Goal: Task Accomplishment & Management: Complete application form

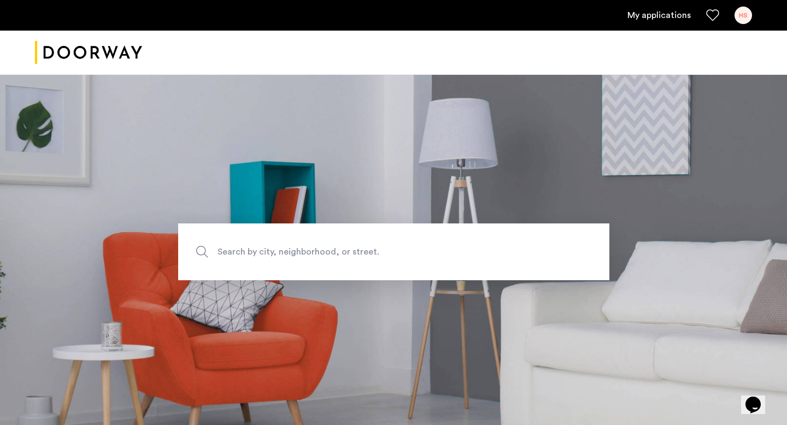
click at [675, 17] on link "My applications" at bounding box center [658, 15] width 63 height 13
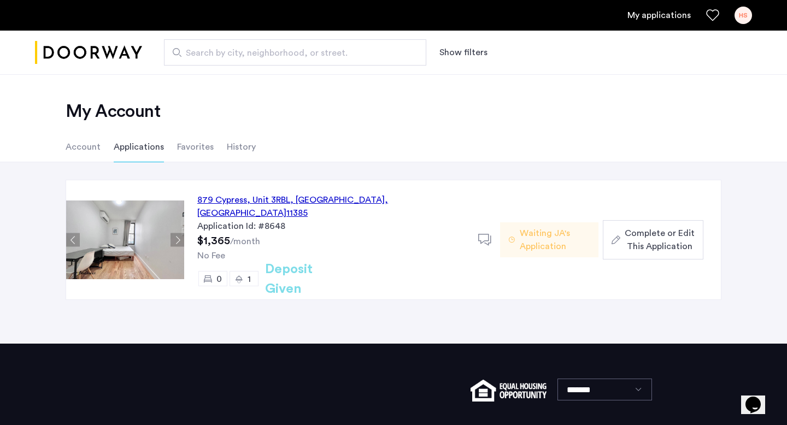
click at [636, 237] on span "Complete or Edit This Application" at bounding box center [660, 240] width 70 height 26
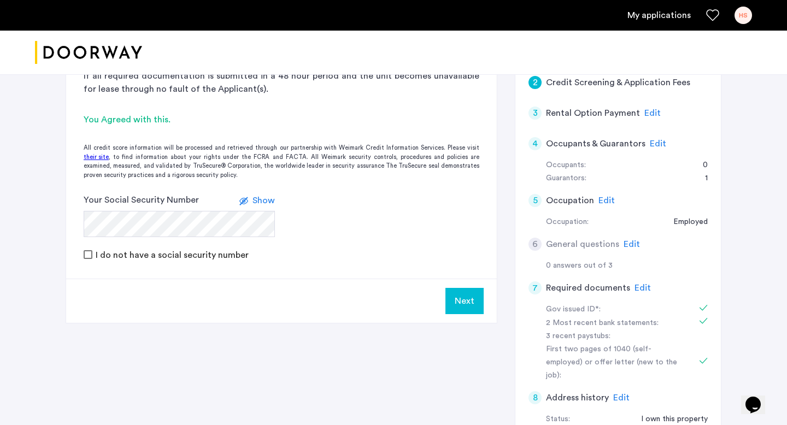
scroll to position [181, 0]
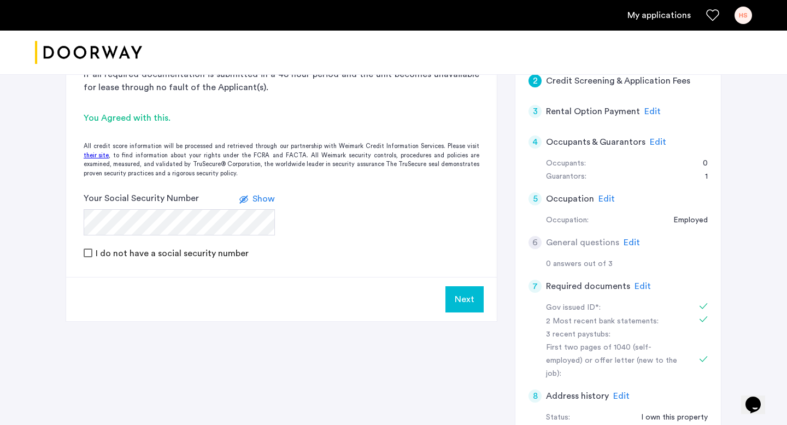
click at [642, 283] on span "Edit" at bounding box center [642, 286] width 16 height 9
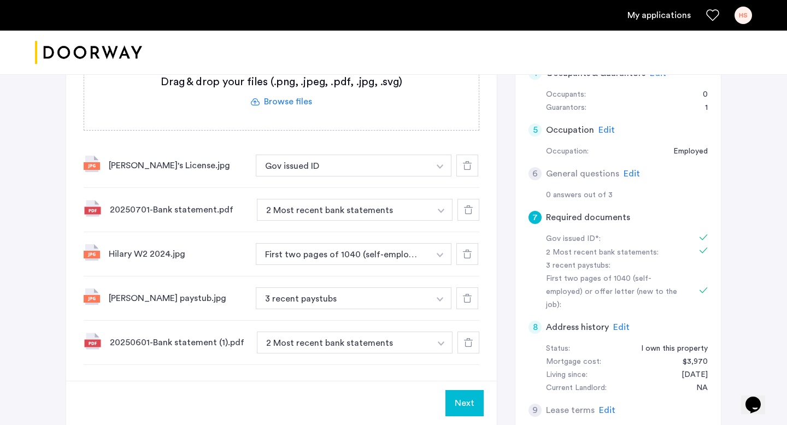
scroll to position [262, 0]
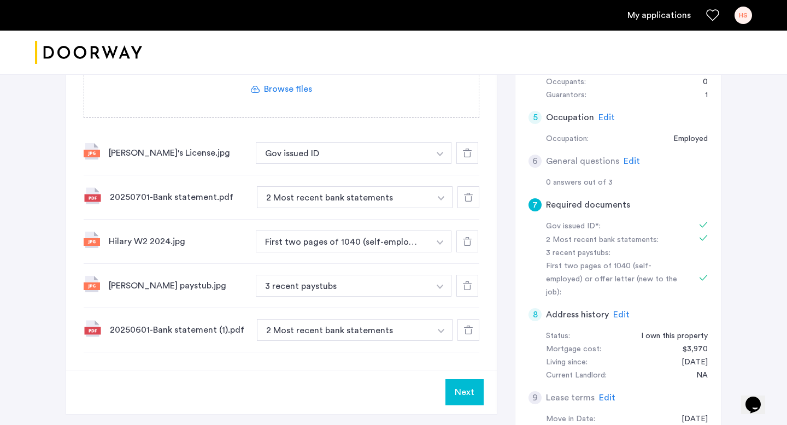
click at [465, 286] on icon at bounding box center [467, 285] width 9 height 9
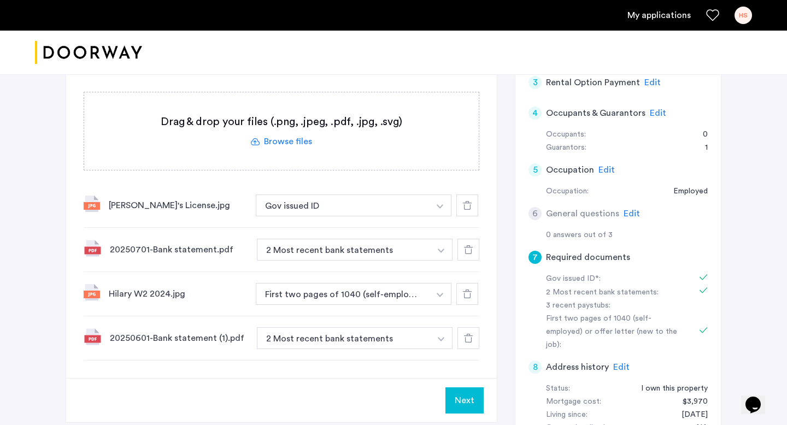
scroll to position [212, 0]
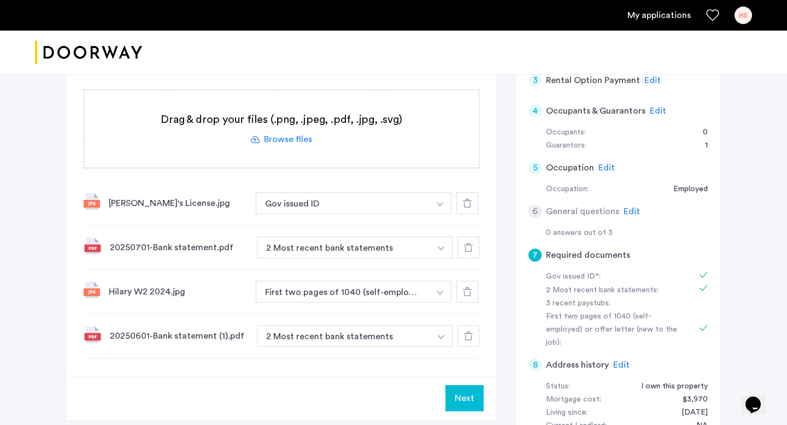
click at [462, 397] on button "Next" at bounding box center [464, 398] width 38 height 26
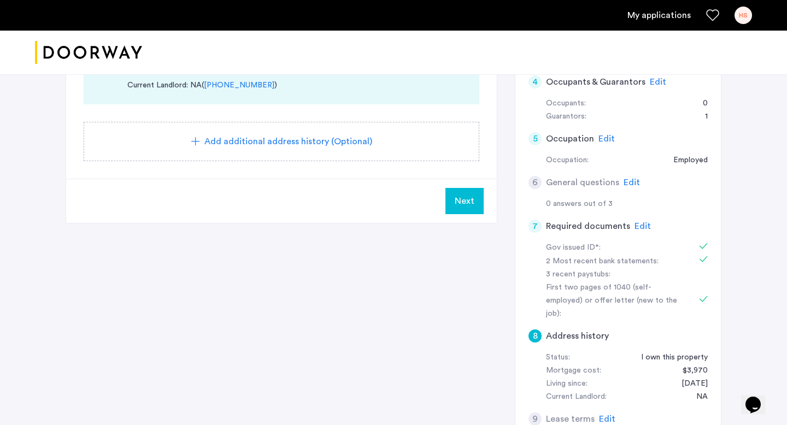
scroll to position [243, 0]
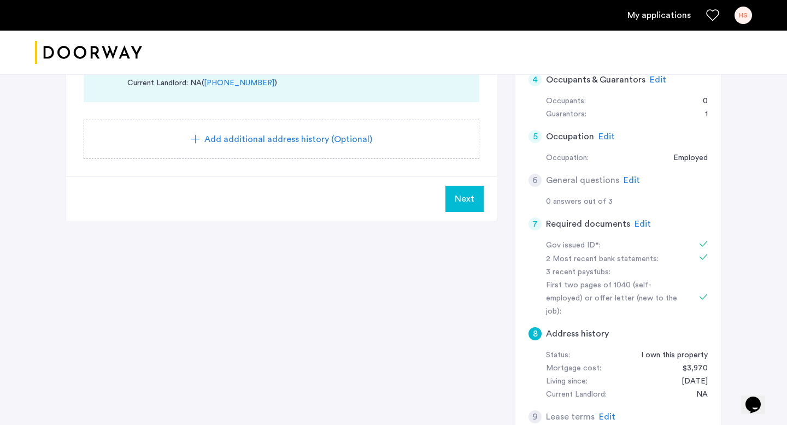
click at [638, 220] on span "Edit" at bounding box center [642, 224] width 16 height 9
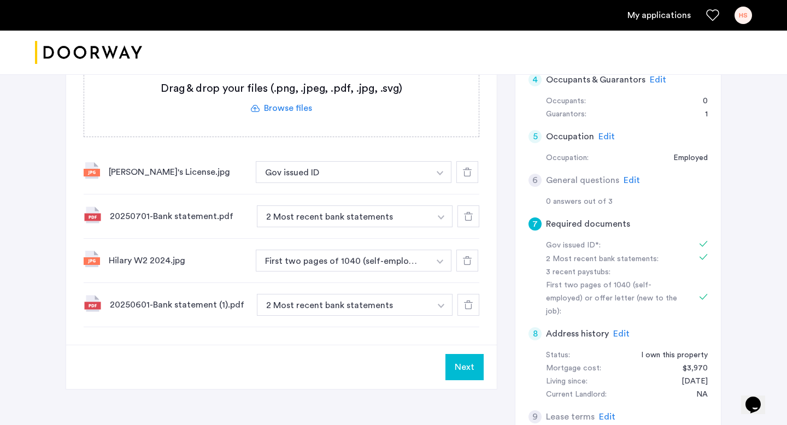
click at [297, 107] on label at bounding box center [281, 98] width 394 height 78
click at [0, 0] on input "file" at bounding box center [0, 0] width 0 height 0
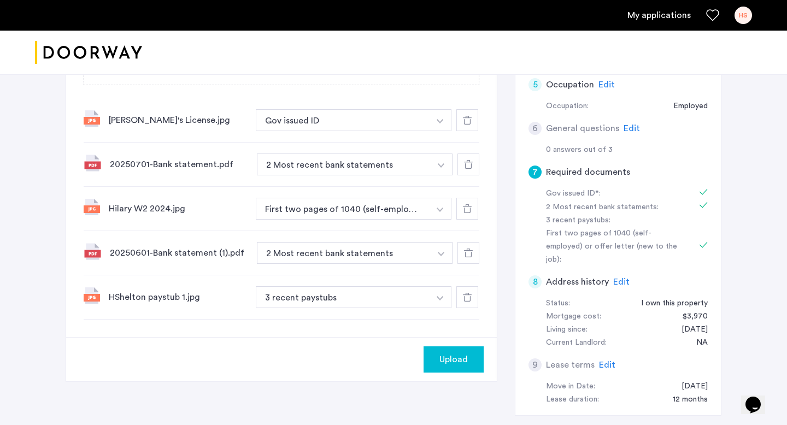
scroll to position [296, 0]
click at [447, 363] on span "Upload" at bounding box center [453, 358] width 28 height 13
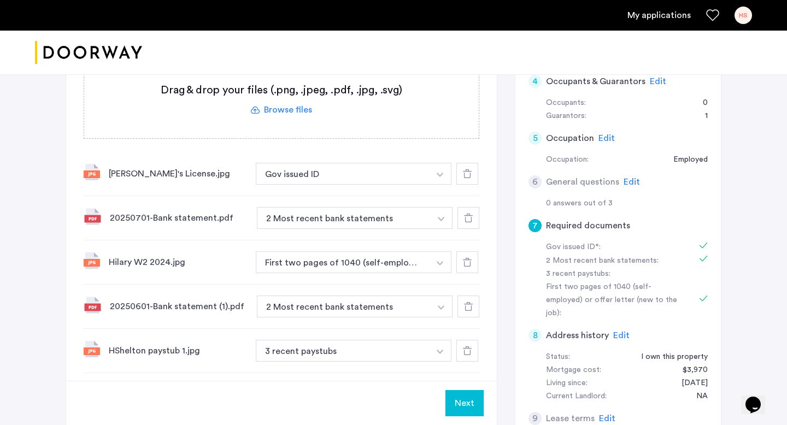
scroll to position [228, 0]
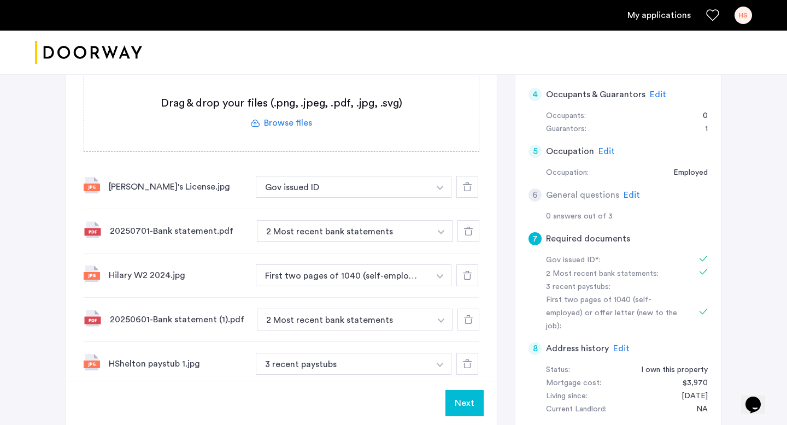
click at [300, 123] on label at bounding box center [281, 113] width 394 height 78
click at [0, 0] on input "file" at bounding box center [0, 0] width 0 height 0
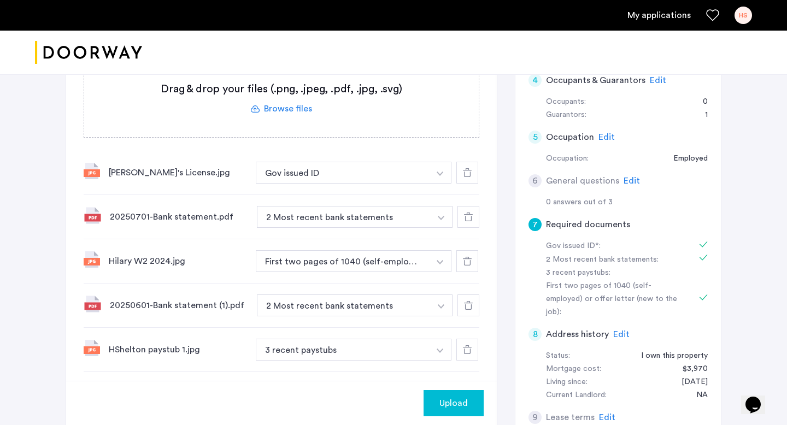
click at [447, 398] on span "Upload" at bounding box center [453, 403] width 28 height 13
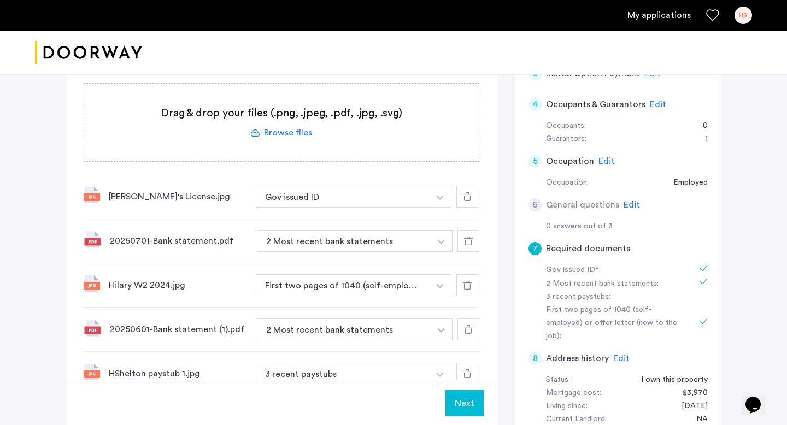
scroll to position [201, 0]
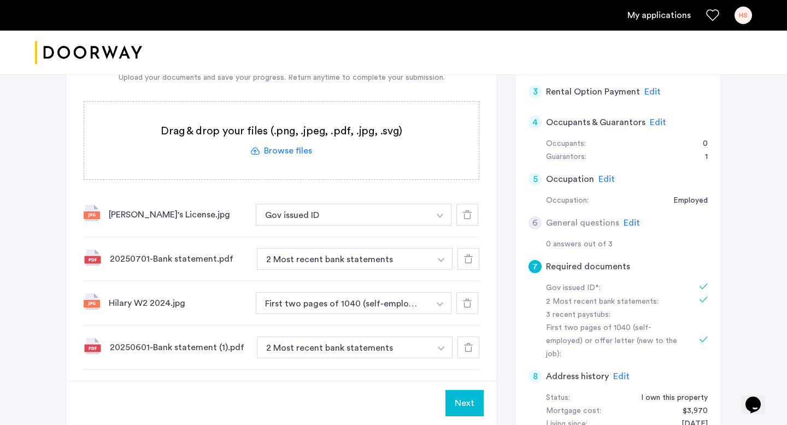
click at [302, 147] on label at bounding box center [281, 141] width 394 height 78
click at [0, 0] on input "file" at bounding box center [0, 0] width 0 height 0
click at [464, 407] on span "Upload" at bounding box center [453, 403] width 28 height 13
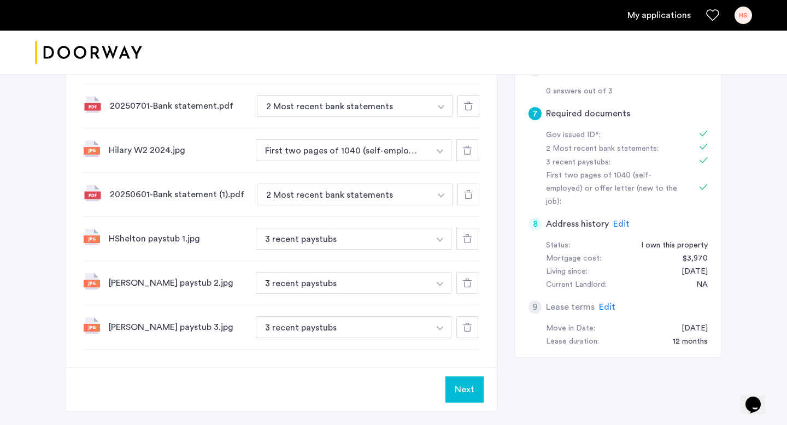
scroll to position [357, 0]
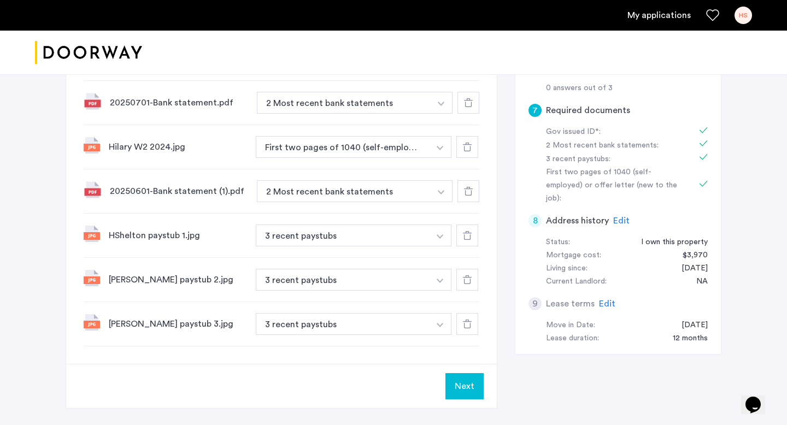
click at [462, 386] on button "Next" at bounding box center [464, 386] width 38 height 26
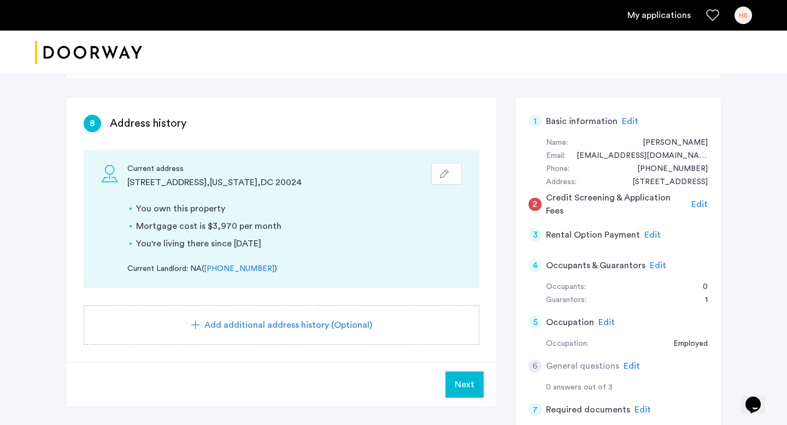
scroll to position [58, 0]
click at [703, 204] on span "Edit" at bounding box center [699, 203] width 16 height 9
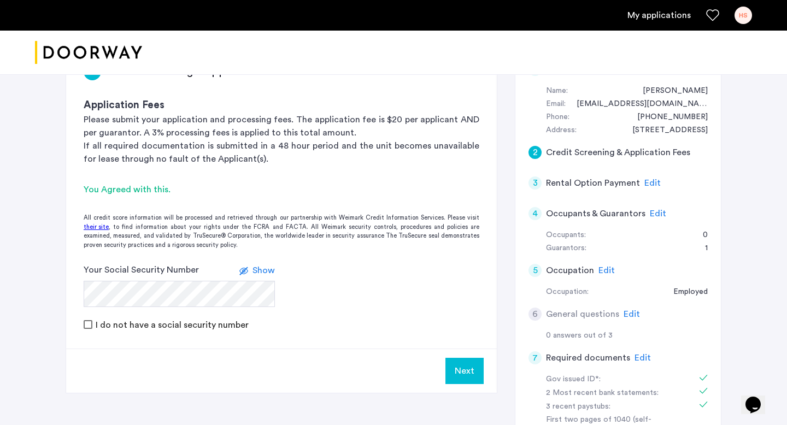
scroll to position [116, 0]
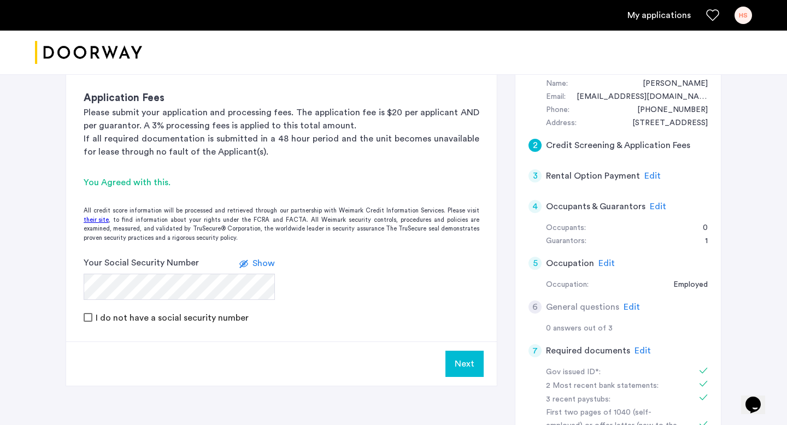
click at [349, 344] on div "Next" at bounding box center [281, 363] width 431 height 44
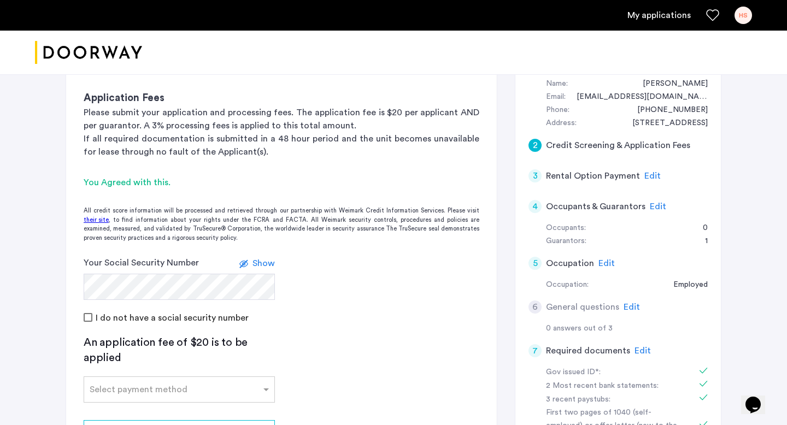
click at [321, 308] on form "Your Social Security Number Show I do not have a social security number" at bounding box center [281, 290] width 431 height 68
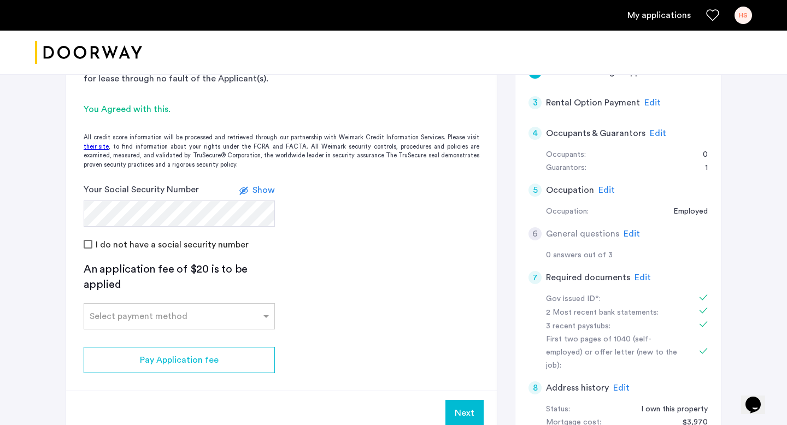
scroll to position [196, 0]
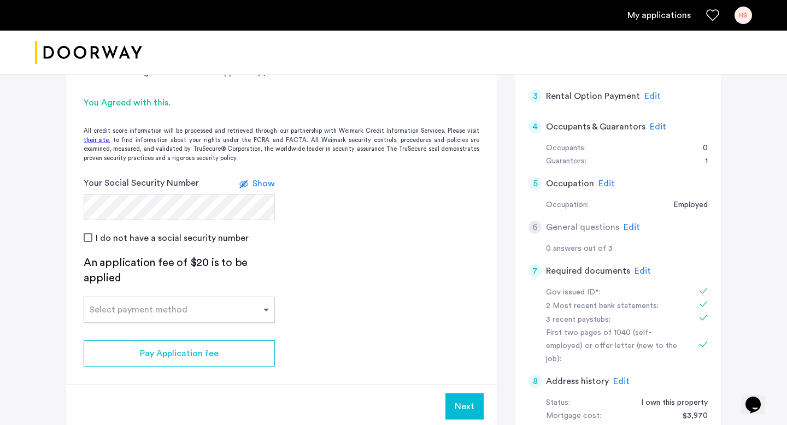
click at [264, 310] on span at bounding box center [268, 309] width 14 height 13
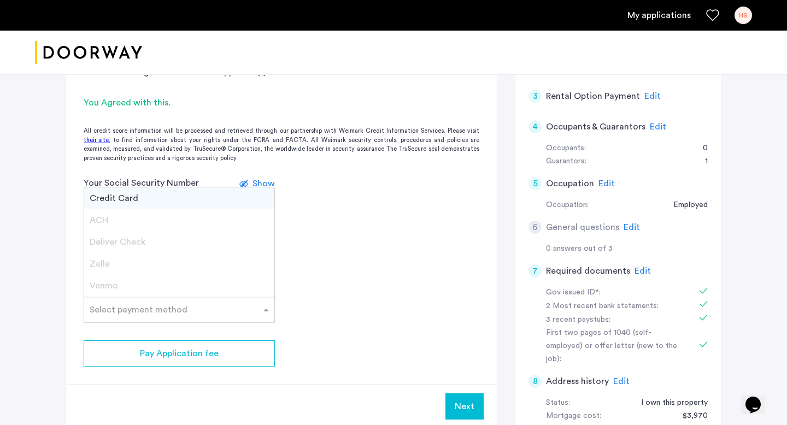
click at [323, 303] on app-credit-screening "2 Credit Screening & Application Fees Application Fees Please submit your appli…" at bounding box center [281, 193] width 431 height 470
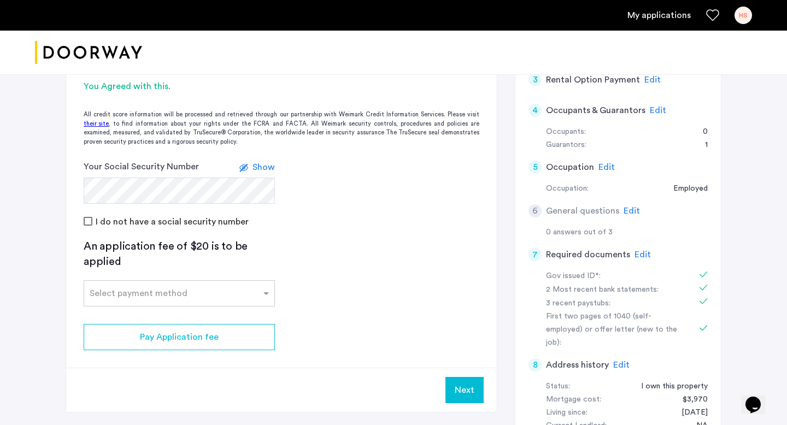
scroll to position [214, 0]
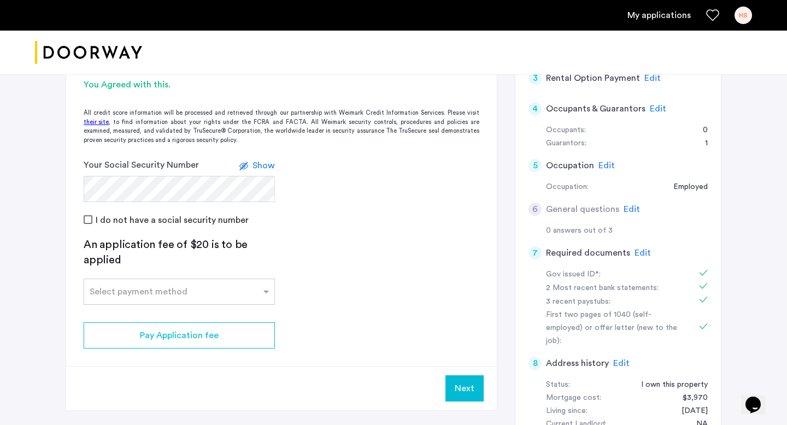
click at [260, 163] on span "Show" at bounding box center [263, 165] width 22 height 9
click at [260, 163] on span "Hide" at bounding box center [265, 165] width 19 height 9
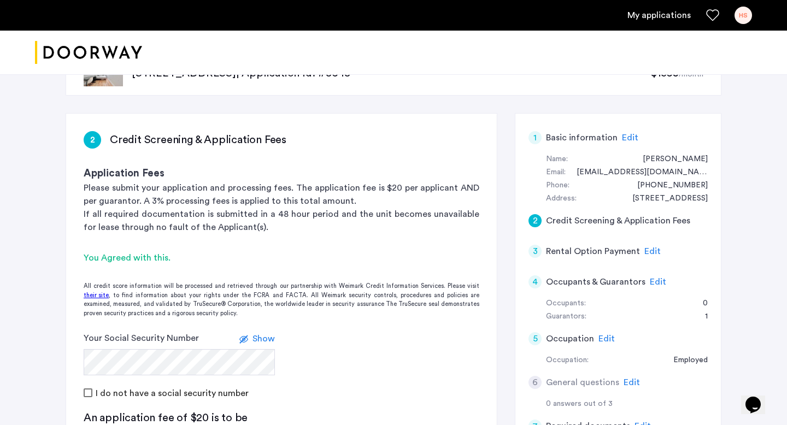
scroll to position [43, 0]
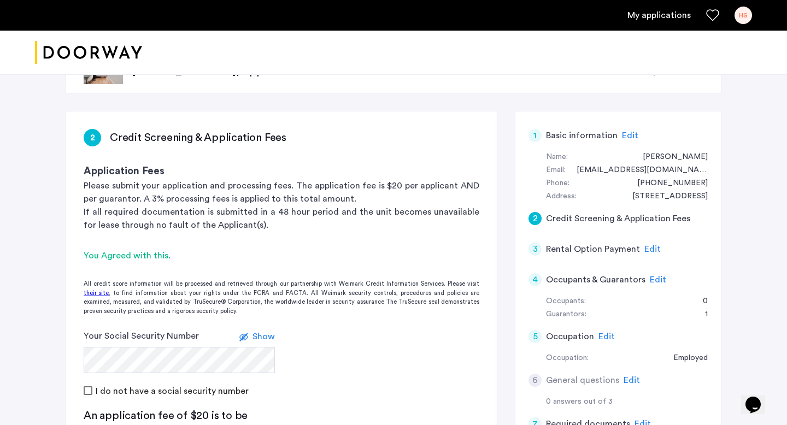
click at [653, 282] on span "Edit" at bounding box center [658, 279] width 16 height 9
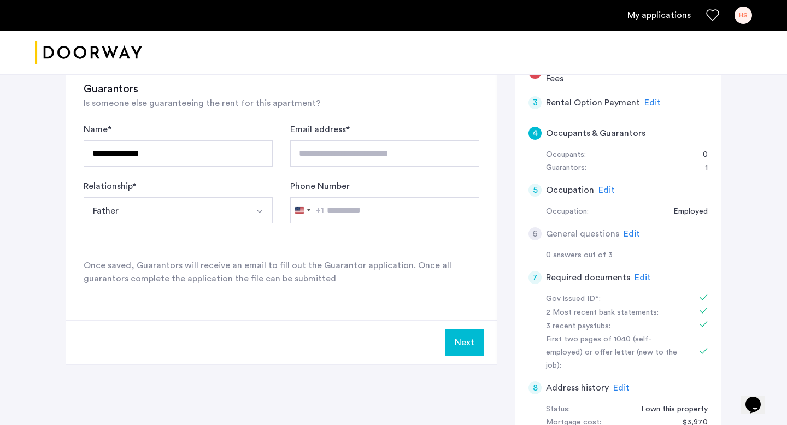
scroll to position [188, 0]
click at [466, 340] on button "Next" at bounding box center [464, 344] width 38 height 26
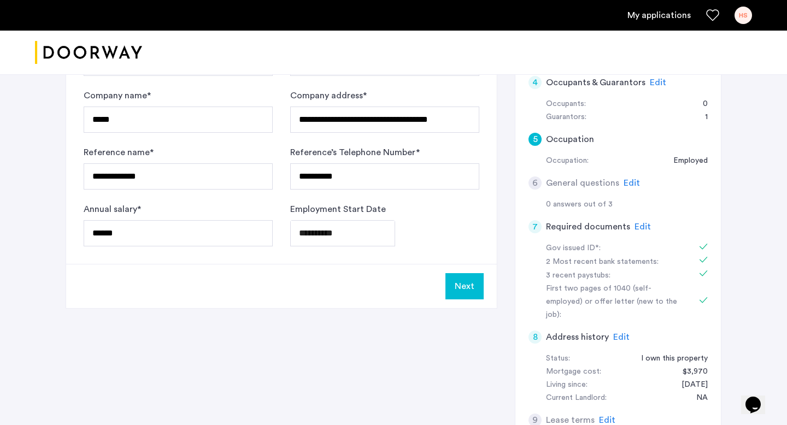
scroll to position [264, 0]
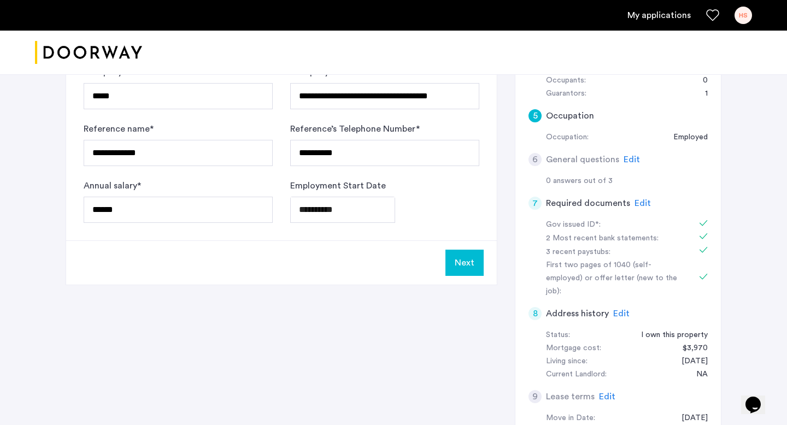
click at [460, 260] on button "Next" at bounding box center [464, 263] width 38 height 26
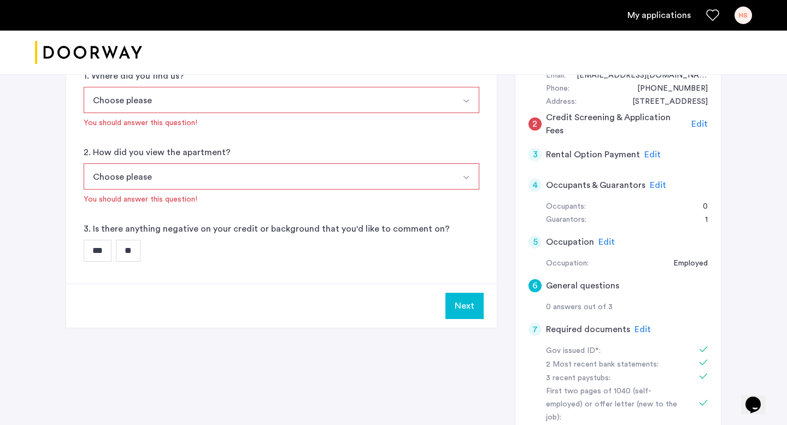
scroll to position [154, 0]
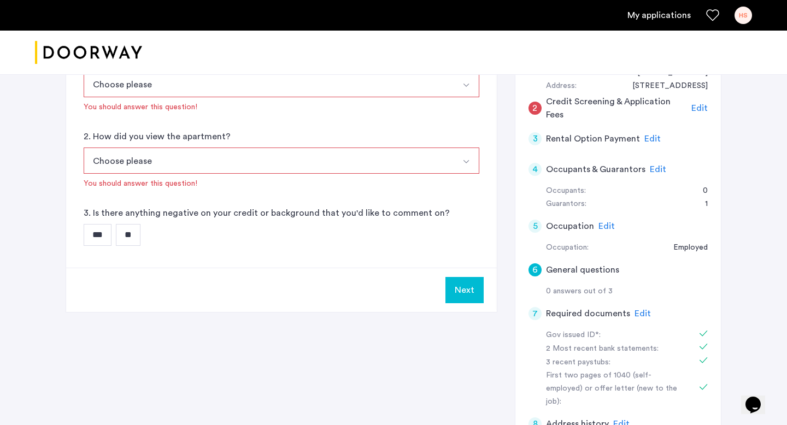
click at [463, 289] on button "Next" at bounding box center [464, 290] width 38 height 26
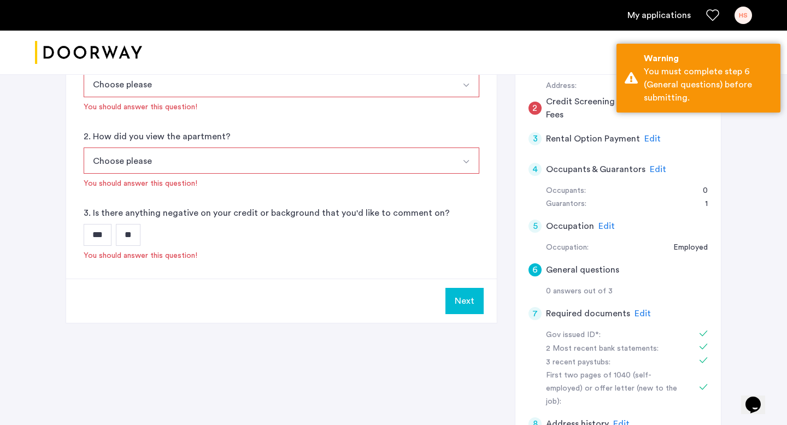
click at [468, 309] on button "Next" at bounding box center [464, 301] width 38 height 26
click at [458, 291] on button "Next" at bounding box center [464, 301] width 38 height 26
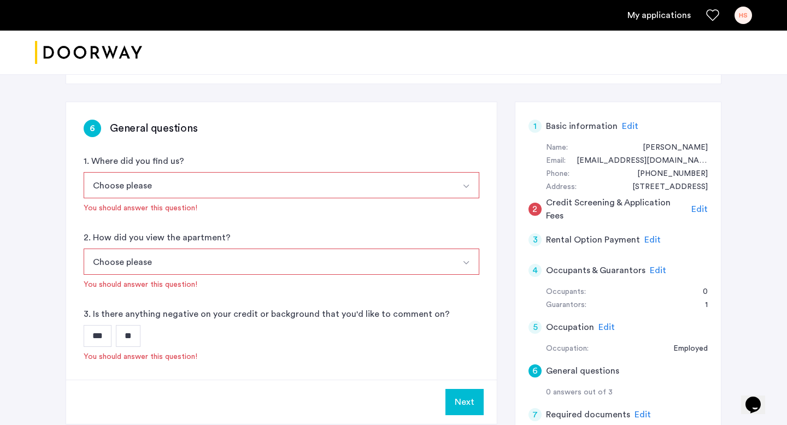
scroll to position [54, 0]
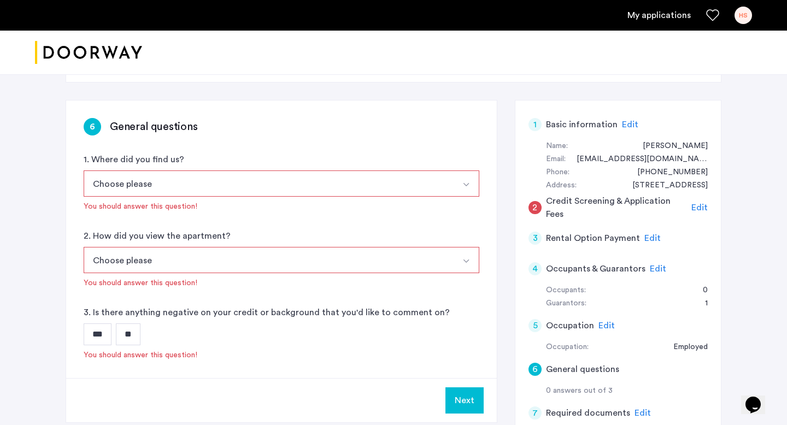
click at [650, 267] on span "Edit" at bounding box center [658, 268] width 16 height 9
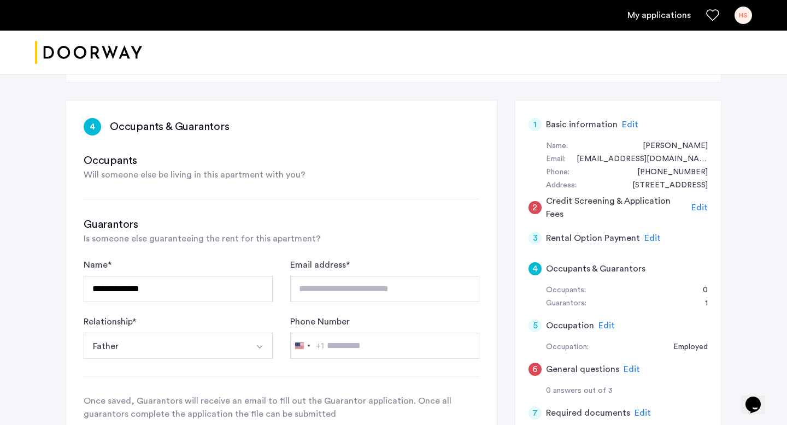
click at [258, 191] on div "**********" at bounding box center [281, 278] width 431 height 355
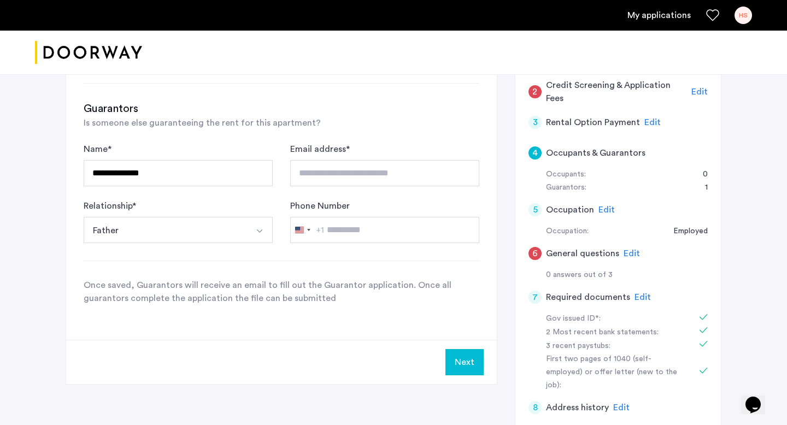
scroll to position [0, 0]
